Goal: Navigation & Orientation: Find specific page/section

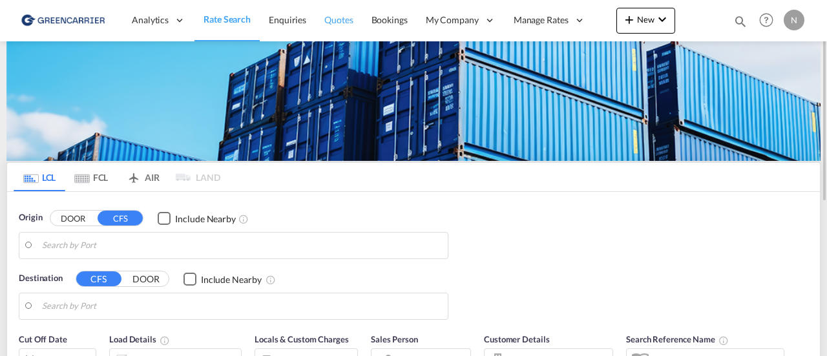
type input "Yantian, GD, CNYTN"
type input "SE-50494, [GEOGRAPHIC_DATA], [GEOGRAPHIC_DATA]"
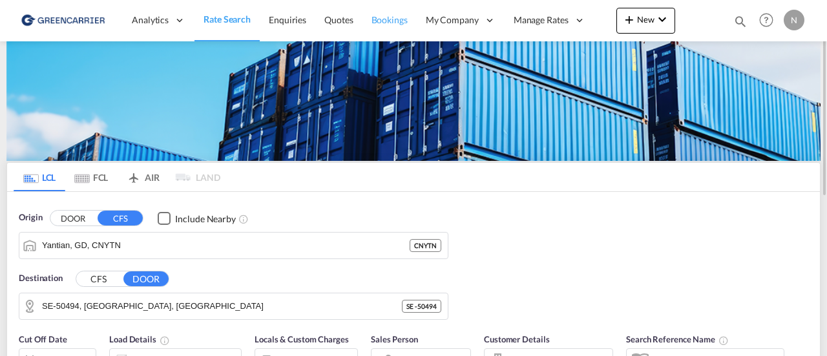
click at [398, 25] on span "Bookings" at bounding box center [390, 19] width 36 height 11
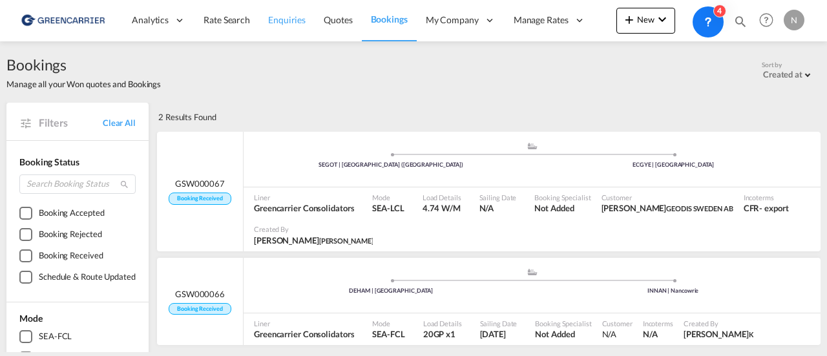
click at [275, 16] on span "Enquiries" at bounding box center [286, 19] width 37 height 11
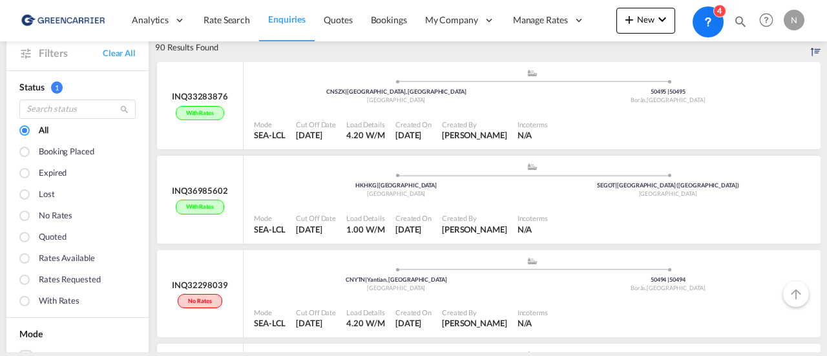
scroll to position [78, 0]
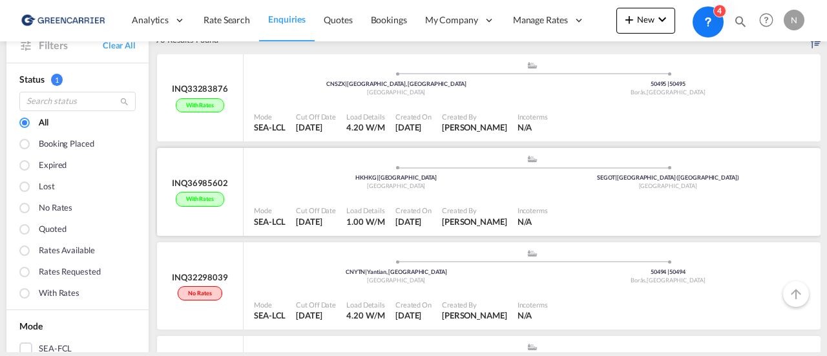
click at [636, 76] on span at bounding box center [669, 73] width 272 height 3
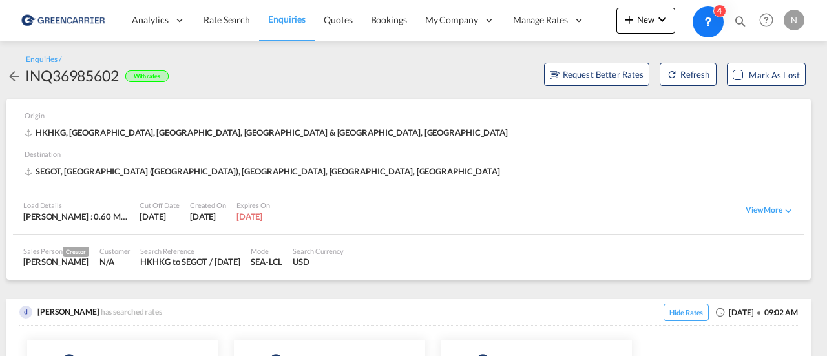
click at [73, 15] on img at bounding box center [62, 20] width 87 height 29
